Goal: Information Seeking & Learning: Learn about a topic

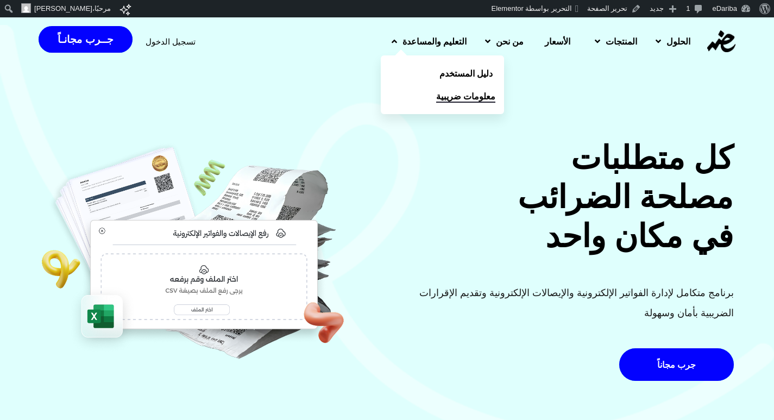
click at [426, 103] on link "معلومات ضريبية" at bounding box center [442, 96] width 123 height 23
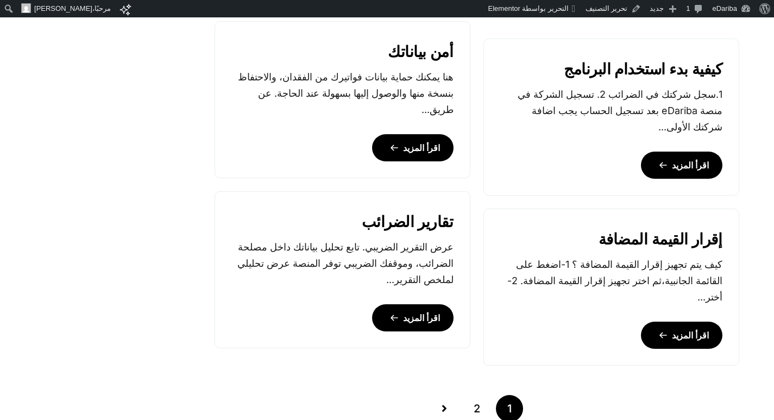
scroll to position [1195, 0]
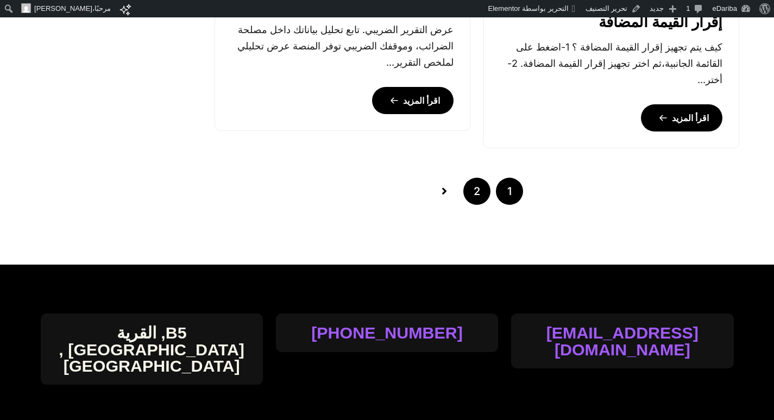
click at [468, 191] on link "2" at bounding box center [476, 191] width 27 height 27
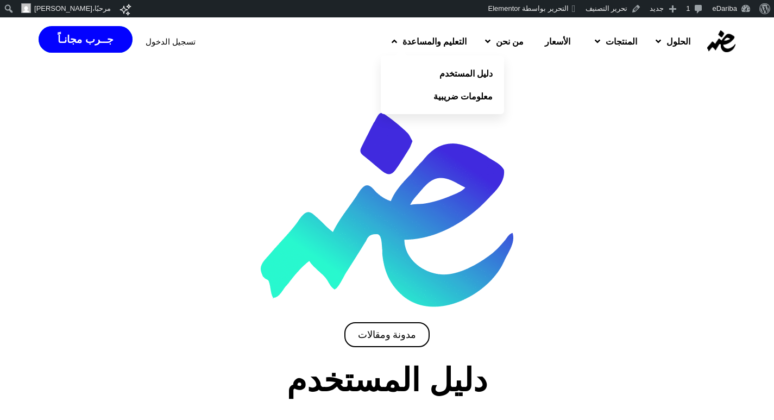
click at [381, 32] on link "التعليم والمساعدة" at bounding box center [427, 41] width 93 height 28
click at [436, 91] on span "معلومات ضريبية" at bounding box center [465, 96] width 59 height 13
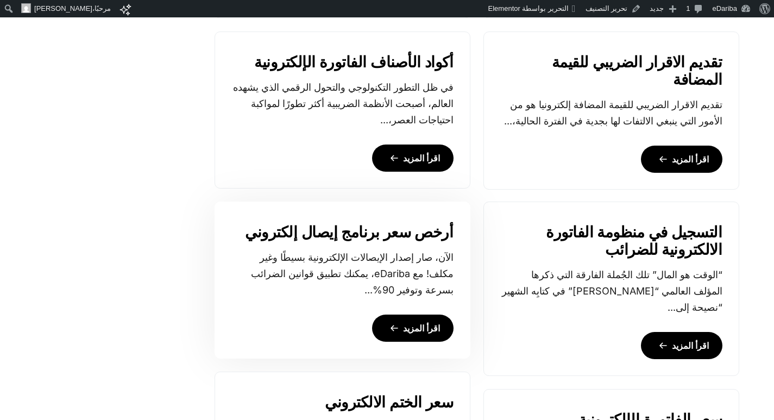
scroll to position [1032, 0]
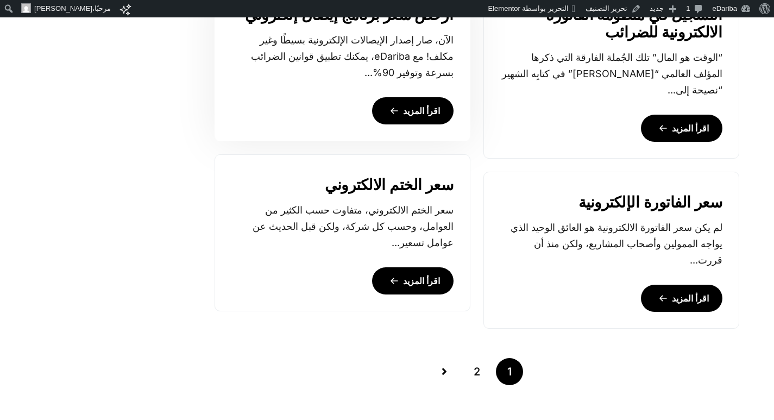
click at [406, 110] on link "اقرأ المزيد" at bounding box center [412, 110] width 81 height 27
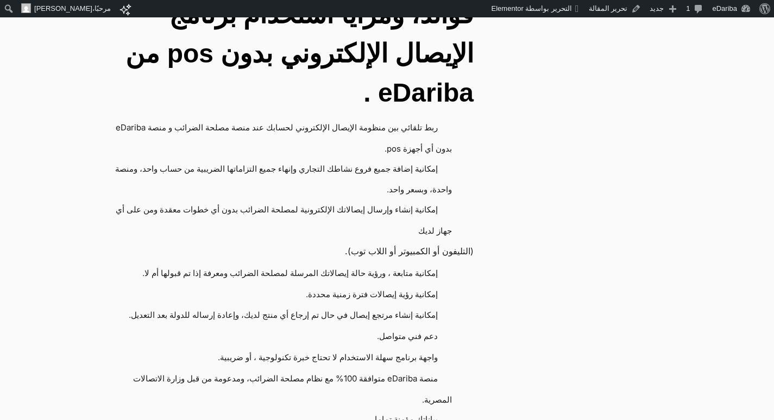
scroll to position [761, 0]
